Goal: Task Accomplishment & Management: Manage account settings

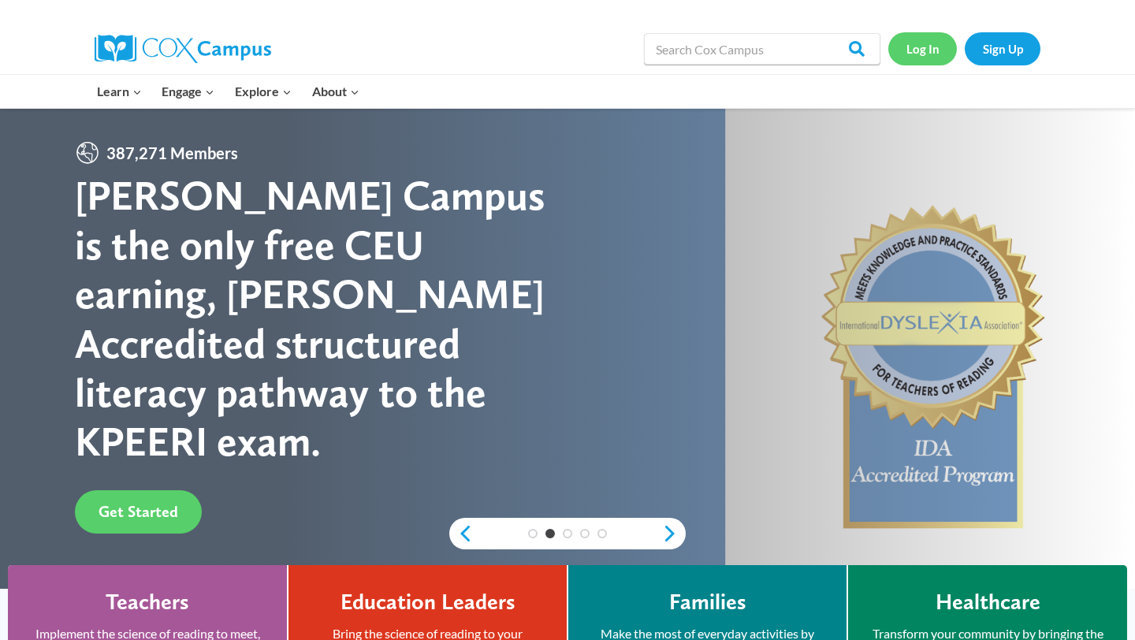
click at [939, 43] on link "Log In" at bounding box center [922, 48] width 69 height 32
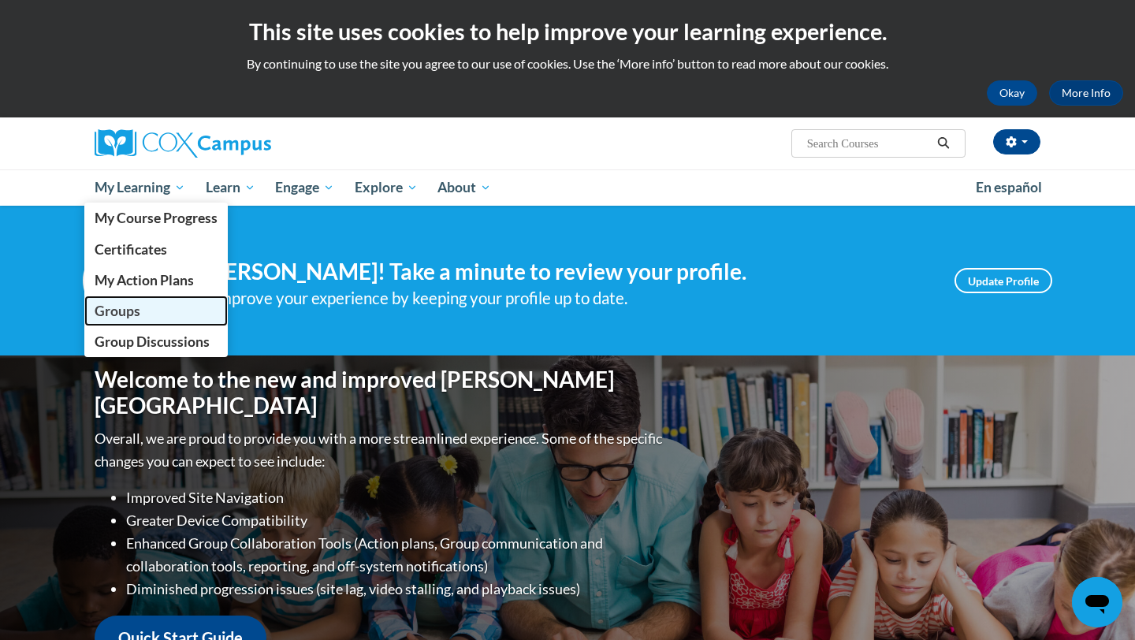
click at [139, 312] on span "Groups" at bounding box center [118, 311] width 46 height 17
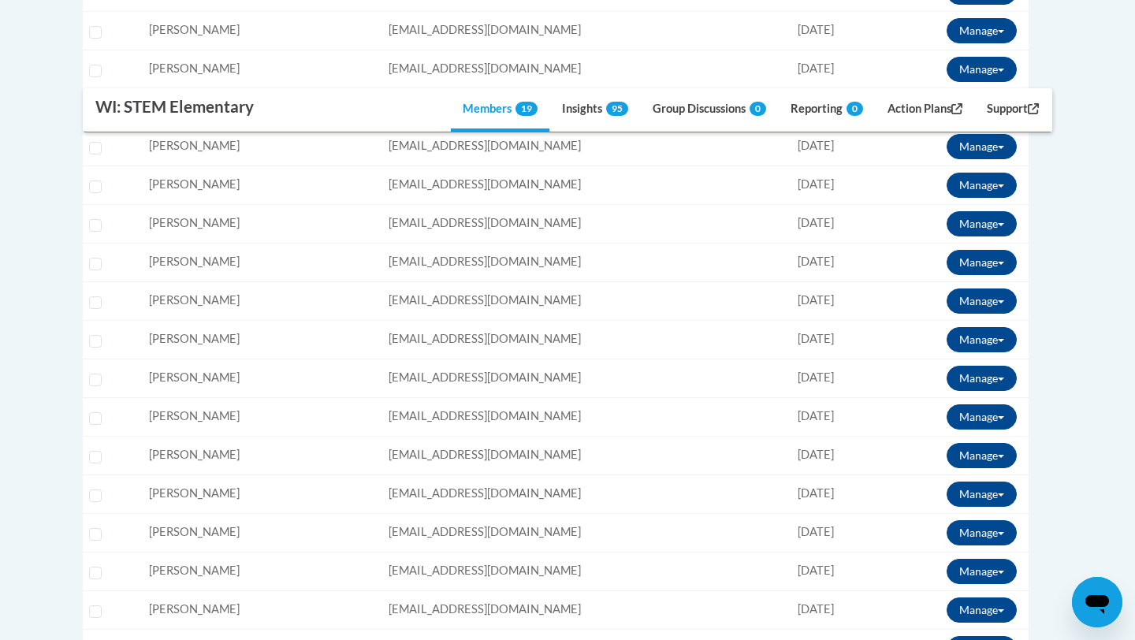
scroll to position [607, 0]
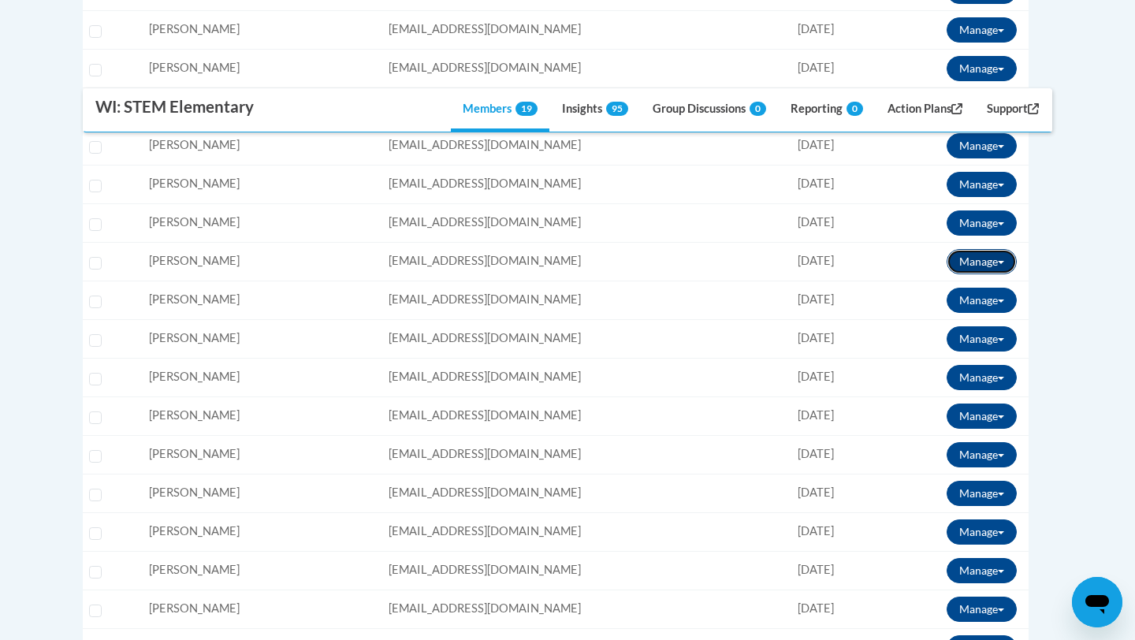
click at [1014, 265] on button "Manage" at bounding box center [981, 261] width 70 height 25
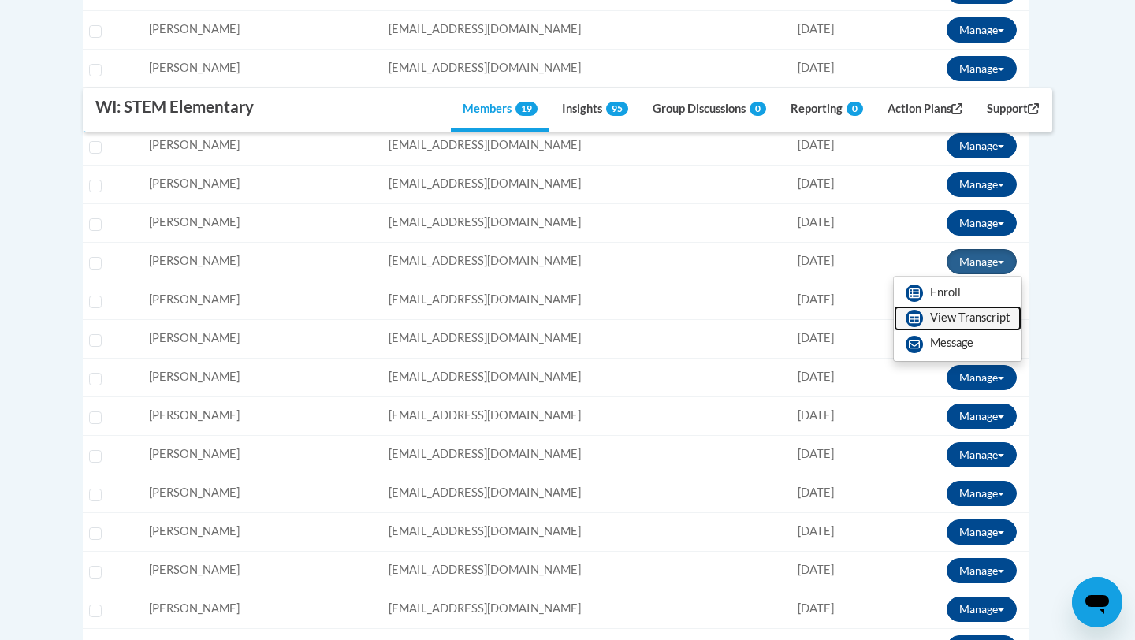
click at [947, 325] on link "View Transcript" at bounding box center [958, 318] width 128 height 25
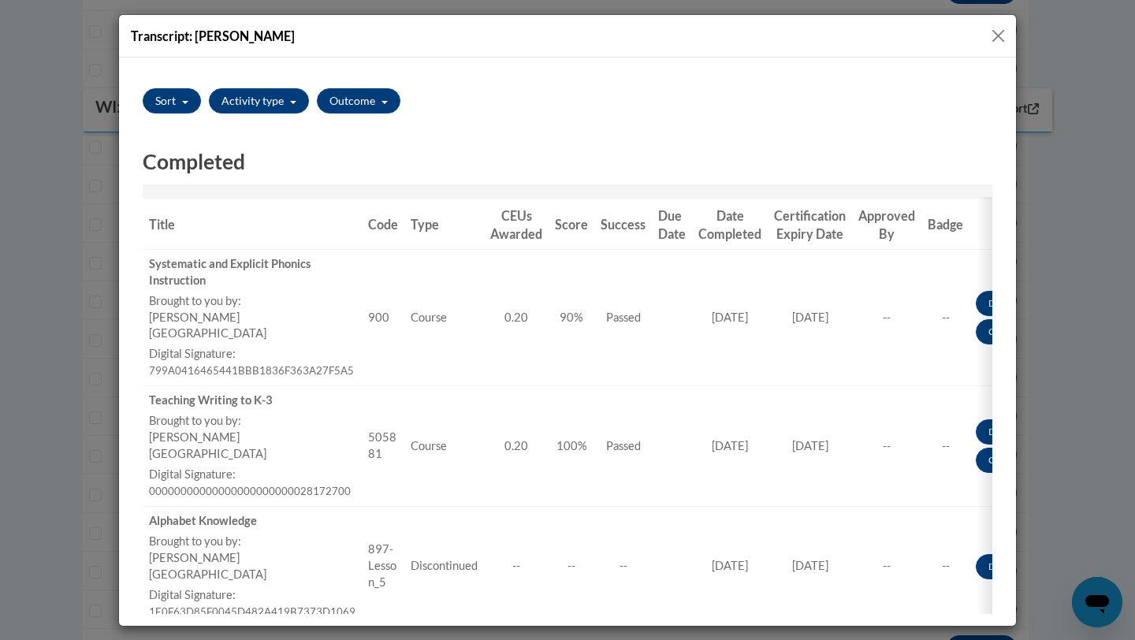
scroll to position [0, 0]
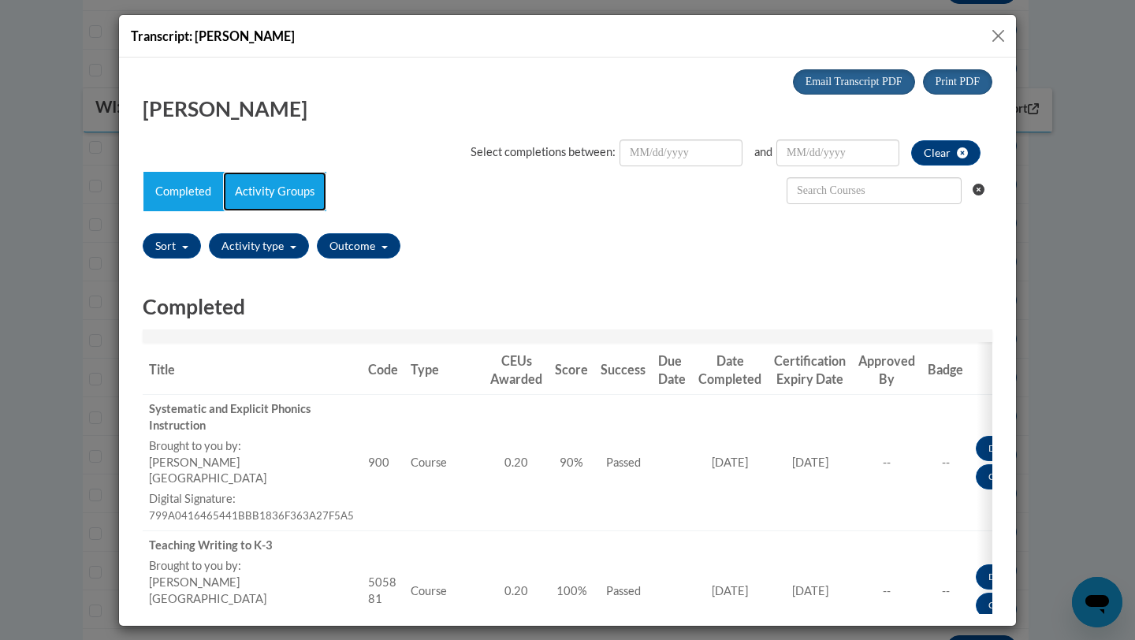
click at [301, 187] on link "Activity Groups" at bounding box center [274, 190] width 103 height 39
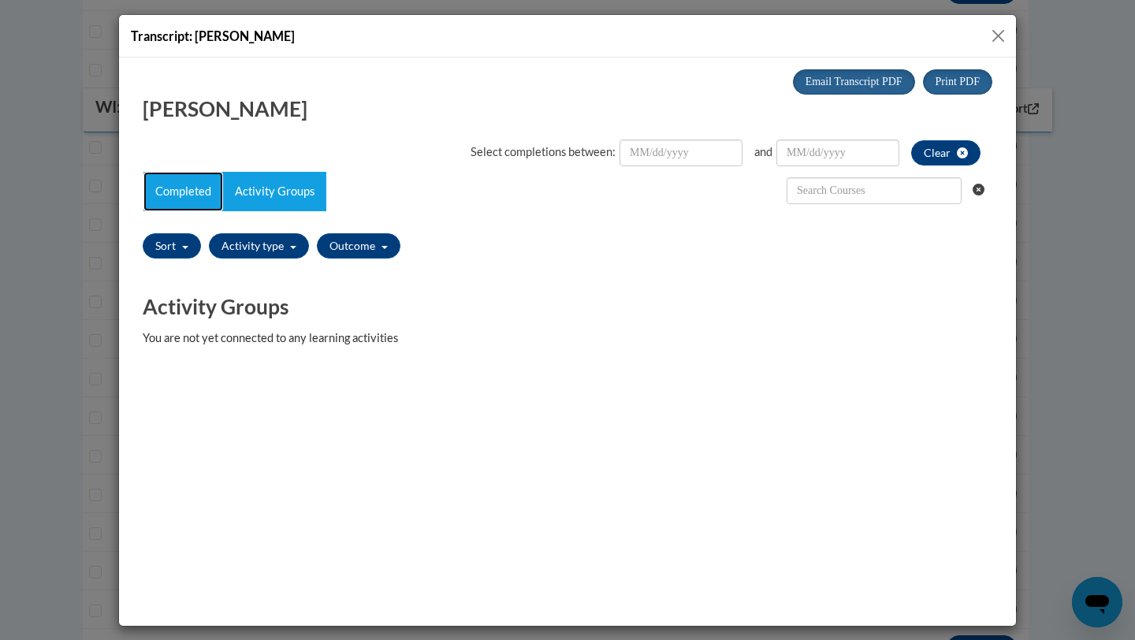
click at [193, 210] on link "Completed" at bounding box center [183, 190] width 80 height 39
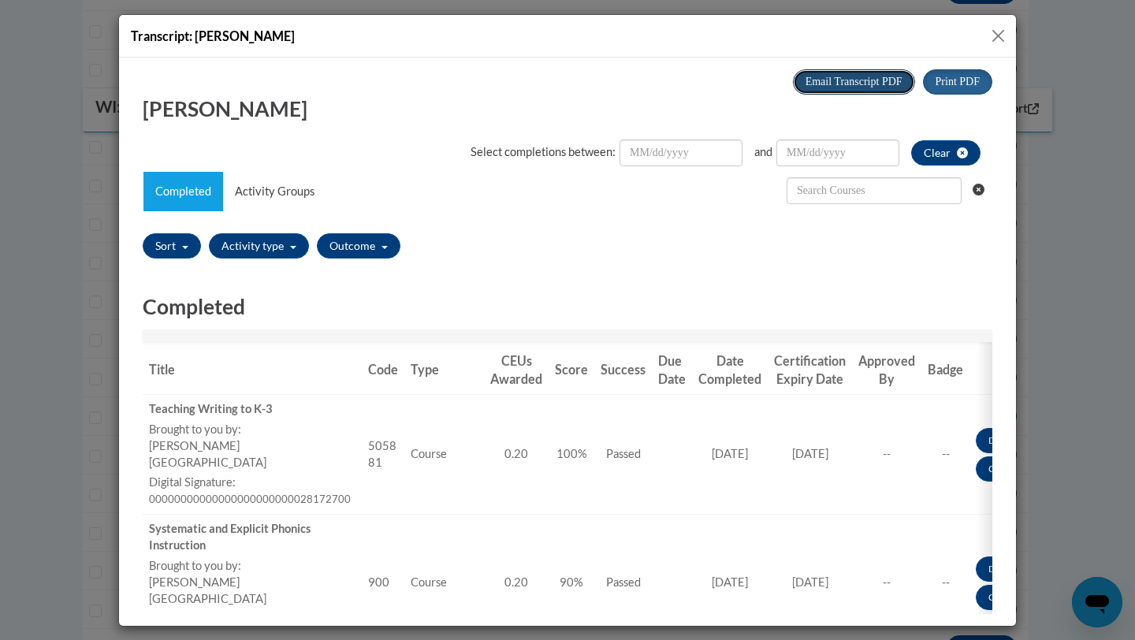
click at [857, 82] on span "Email Transcript PDF" at bounding box center [853, 81] width 97 height 12
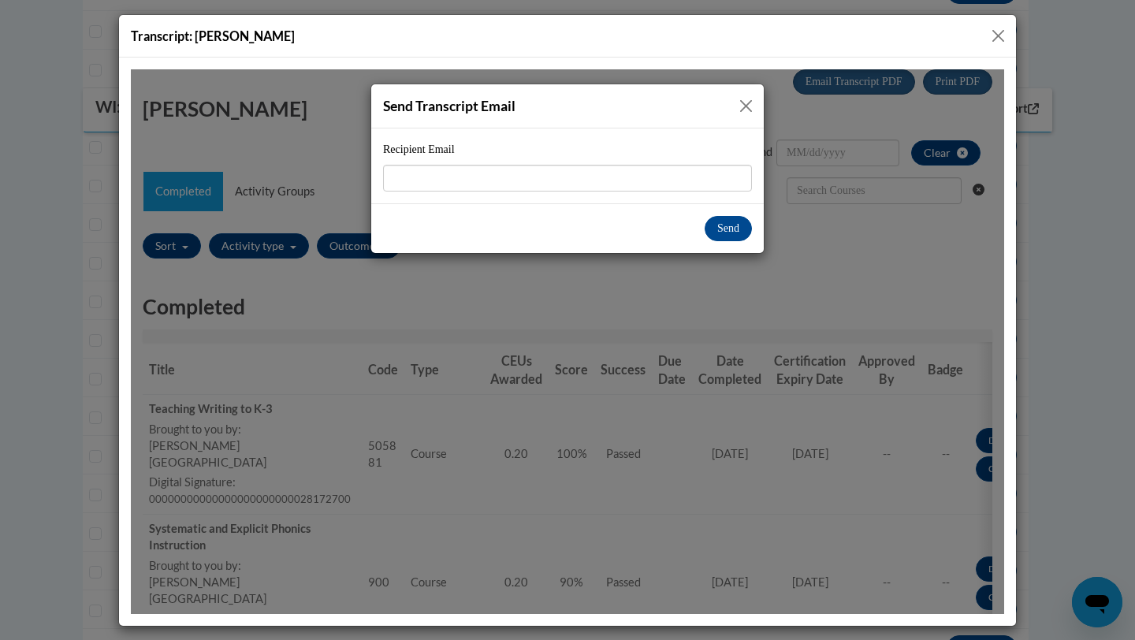
click at [750, 107] on button "Close" at bounding box center [746, 105] width 20 height 20
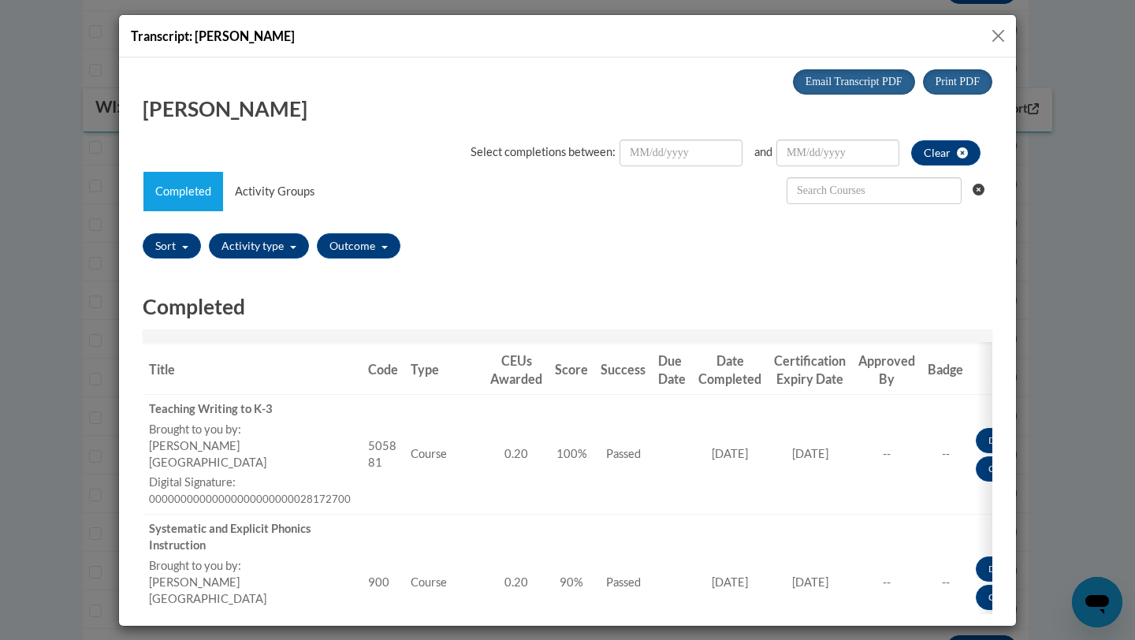
click at [998, 42] on button "Close" at bounding box center [998, 36] width 20 height 20
